Goal: Task Accomplishment & Management: Manage account settings

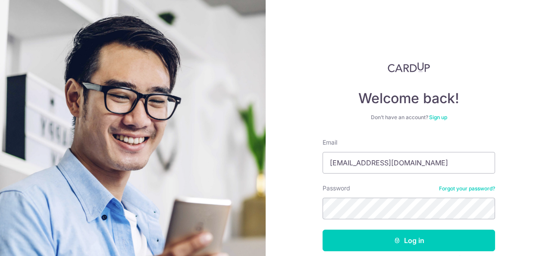
type input "[EMAIL_ADDRESS][DOMAIN_NAME]"
click at [323, 229] on button "Log in" at bounding box center [409, 240] width 172 height 22
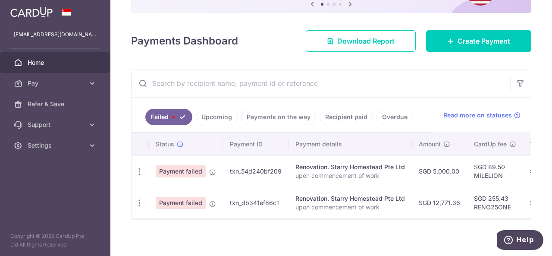
scroll to position [104, 0]
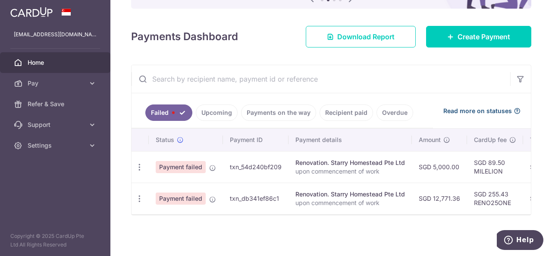
click at [463, 107] on span "Read more on statuses" at bounding box center [477, 111] width 69 height 9
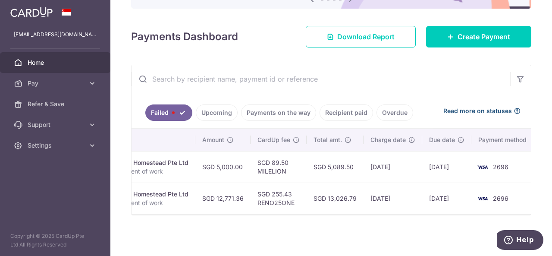
scroll to position [0, 0]
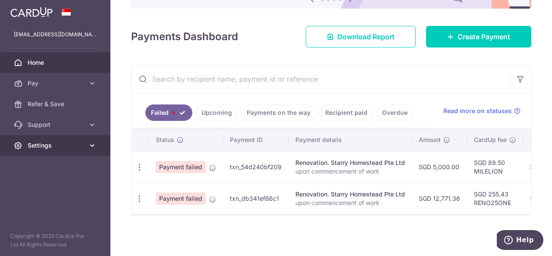
click at [57, 147] on span "Settings" at bounding box center [56, 145] width 57 height 9
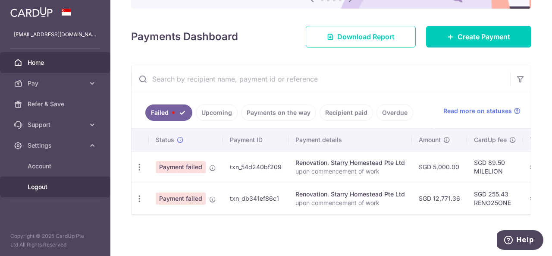
click at [48, 184] on span "Logout" at bounding box center [56, 186] width 57 height 9
